Goal: Find specific page/section: Find specific page/section

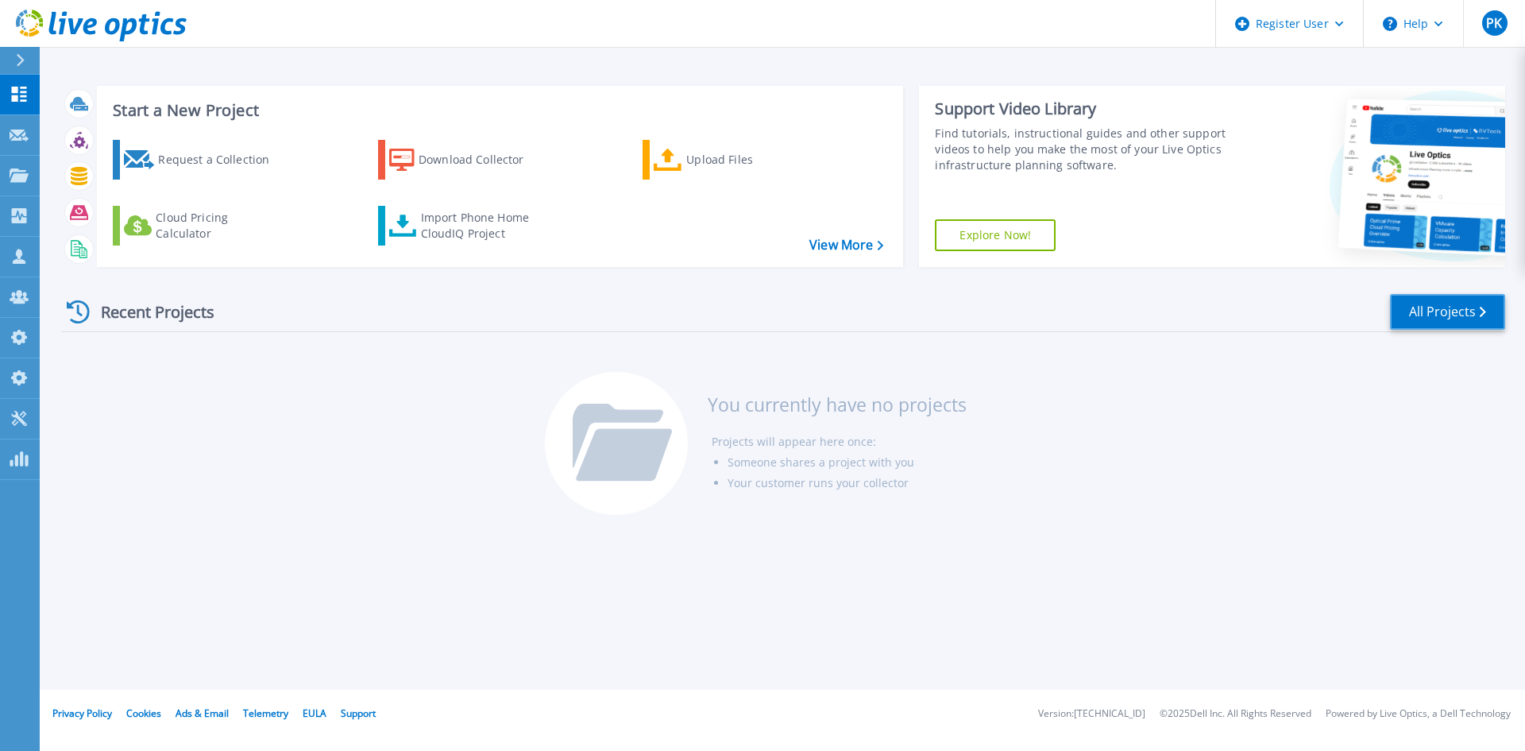
click at [1461, 307] on link "All Projects" at bounding box center [1447, 312] width 115 height 36
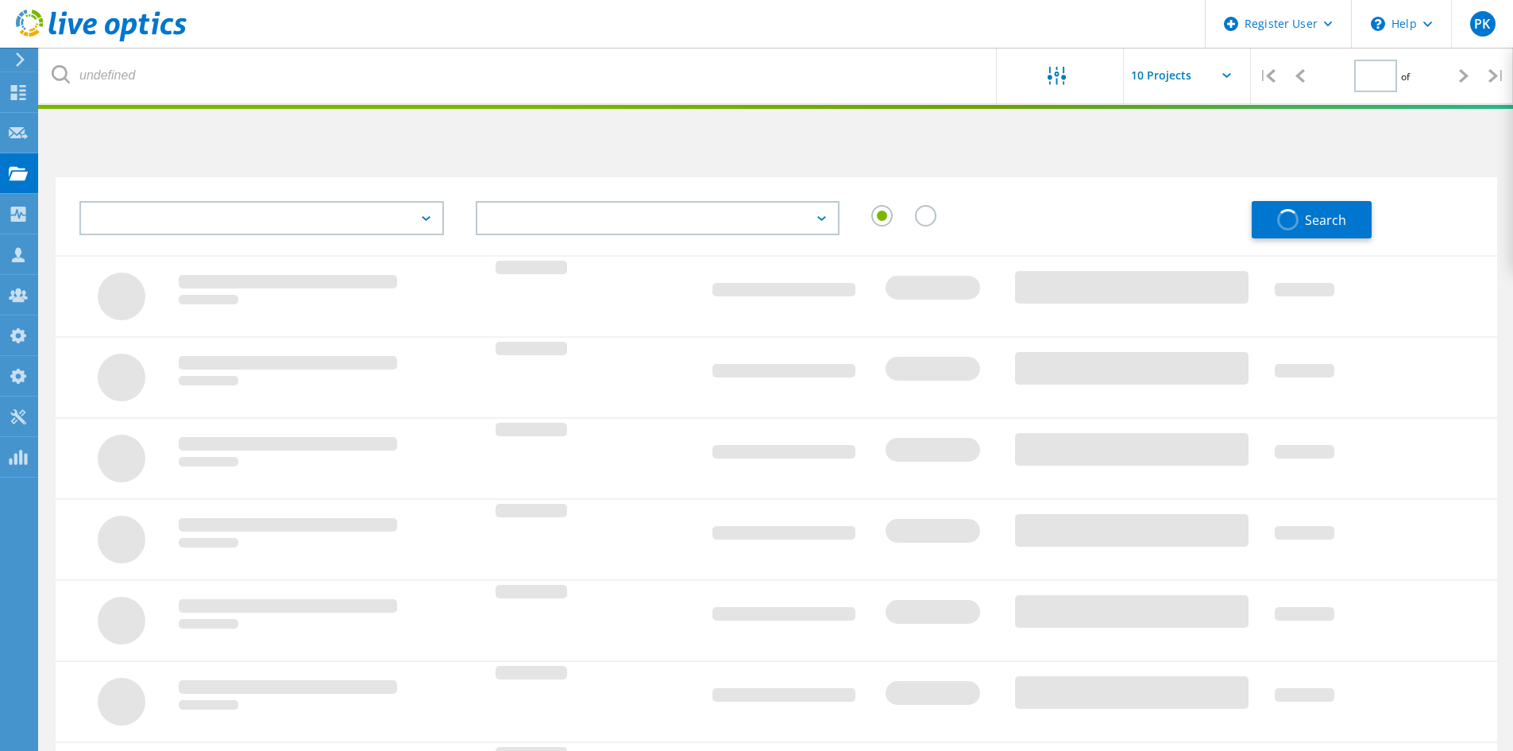
type input "1"
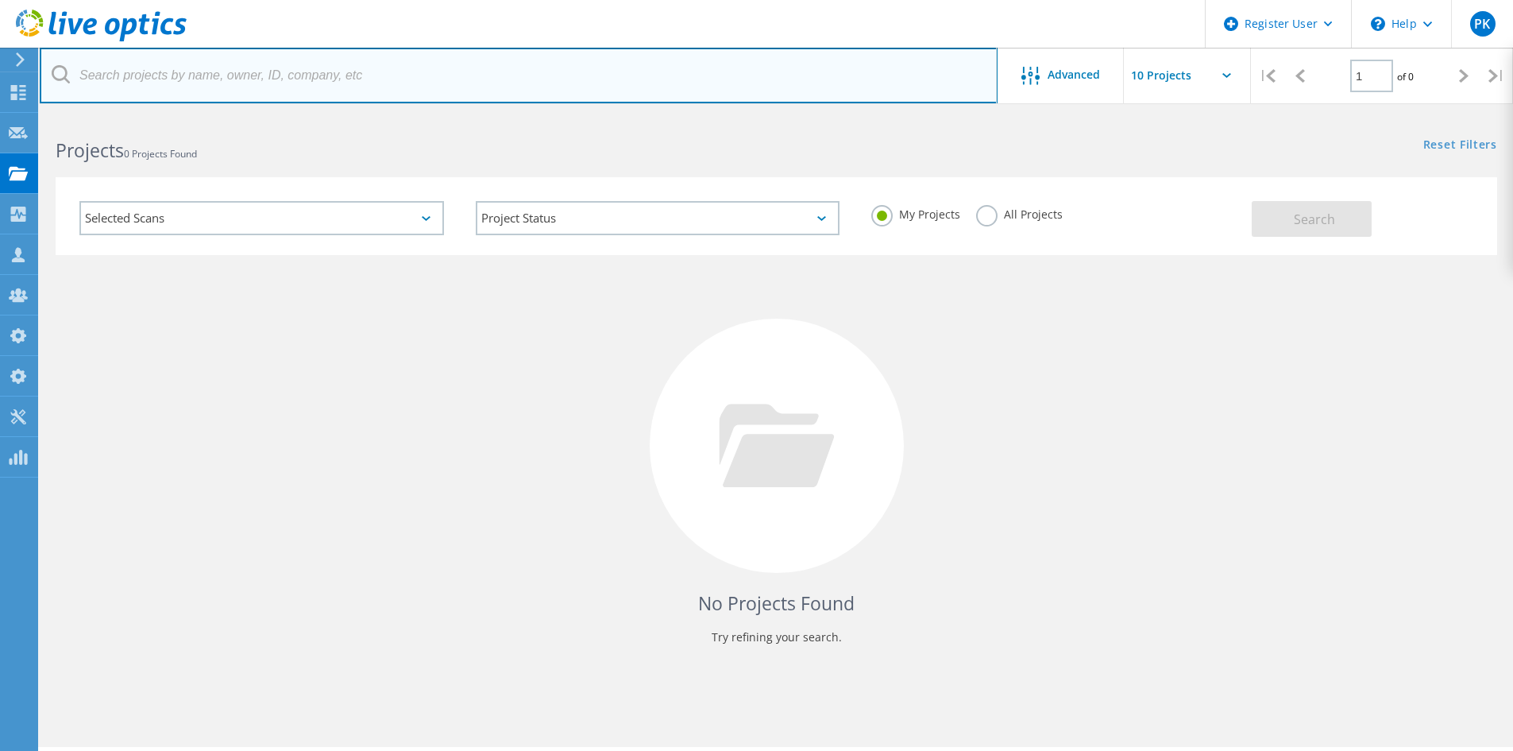
click at [551, 87] on input "text" at bounding box center [519, 76] width 958 height 56
type input "3079336"
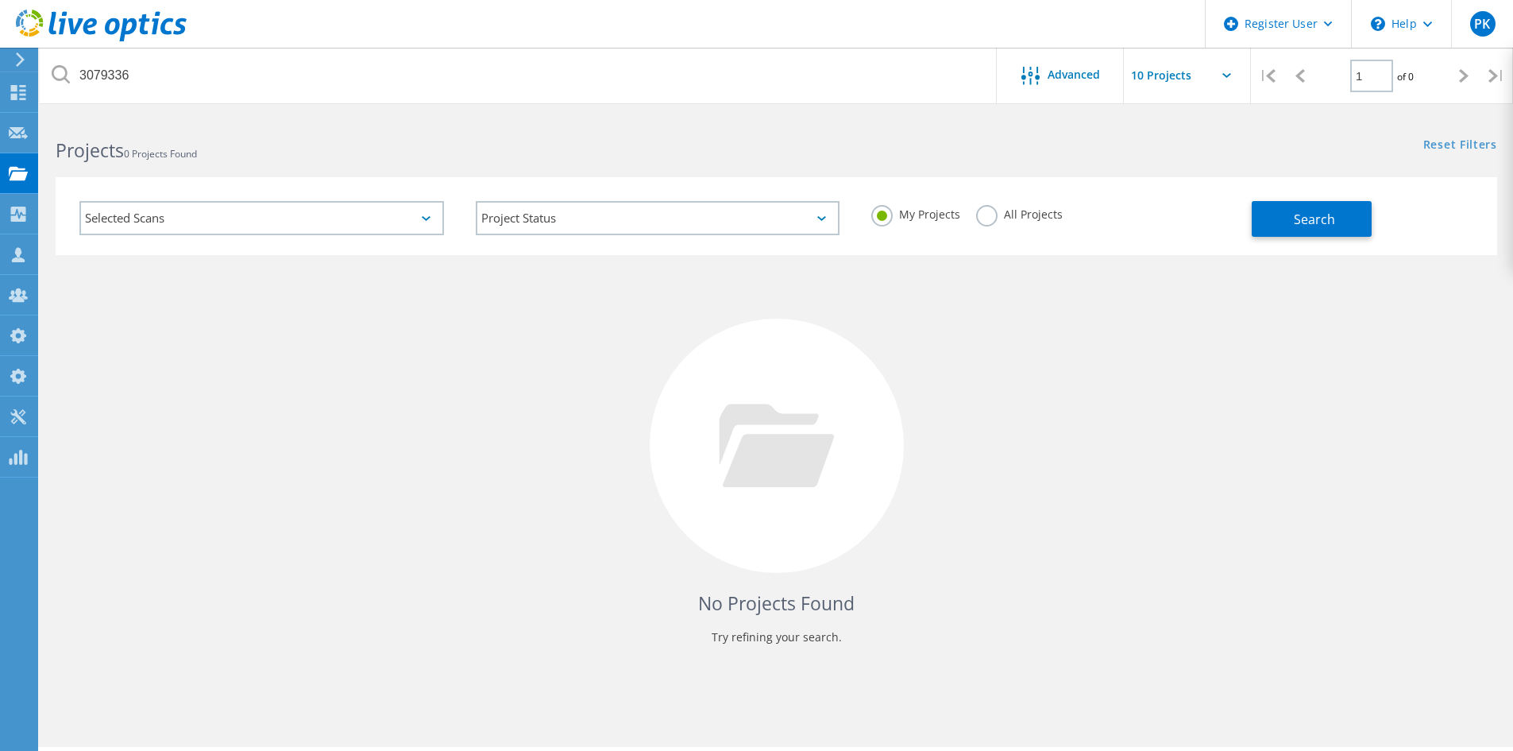
drag, startPoint x: 1029, startPoint y: 210, endPoint x: 1164, endPoint y: 215, distance: 135.1
click at [1029, 213] on label "All Projects" at bounding box center [1019, 212] width 87 height 15
click at [0, 0] on input "All Projects" at bounding box center [0, 0] width 0 height 0
drag, startPoint x: 1280, startPoint y: 212, endPoint x: 952, endPoint y: 274, distance: 333.0
click at [1280, 213] on button "Search" at bounding box center [1312, 219] width 120 height 36
